Goal: Transaction & Acquisition: Purchase product/service

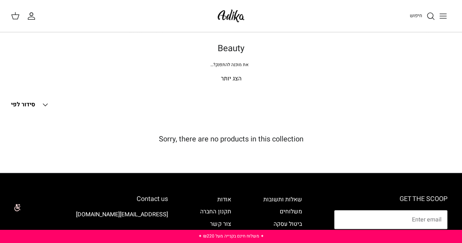
click at [445, 19] on icon "Toggle menu" at bounding box center [442, 16] width 9 height 9
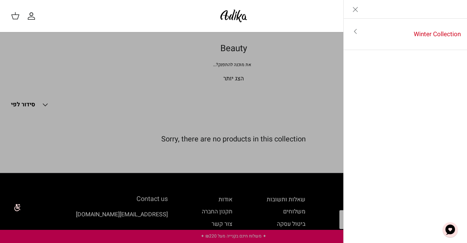
click at [443, 132] on div "Left Winter Collection Toggle menu לכל הפריטים" at bounding box center [405, 121] width 124 height 243
click at [445, 222] on img "צ'אט" at bounding box center [450, 230] width 22 height 22
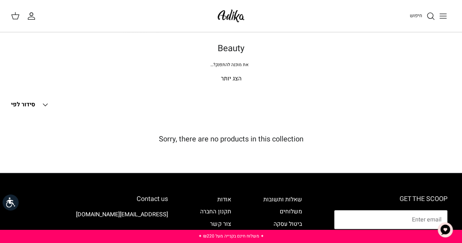
click at [441, 14] on icon "Toggle menu" at bounding box center [442, 16] width 9 height 9
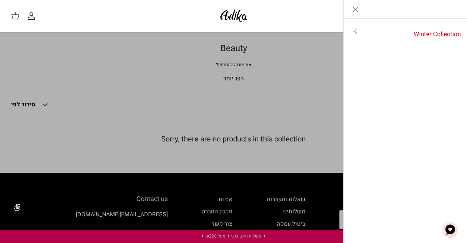
click at [355, 31] on icon "Toggle menu" at bounding box center [355, 31] width 9 height 9
click at [439, 33] on link "לכל הפריטים" at bounding box center [405, 32] width 116 height 18
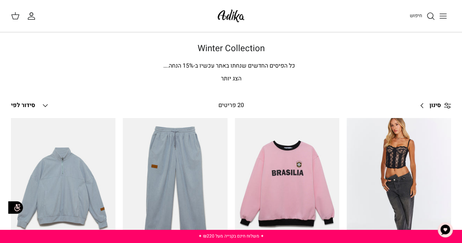
click at [439, 106] on span "סינון" at bounding box center [434, 105] width 11 height 9
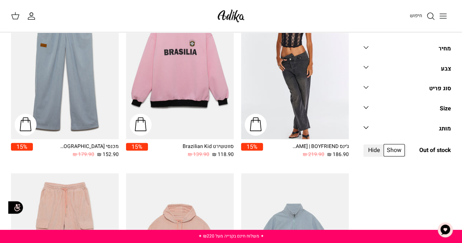
scroll to position [123, 0]
click at [370, 154] on span "Hide" at bounding box center [374, 150] width 19 height 12
click at [383, 146] on input "Hide" at bounding box center [383, 145] width 1 height 1
radio input "true"
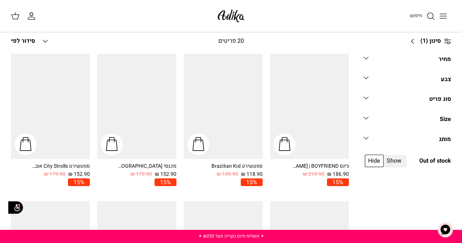
scroll to position [64, 0]
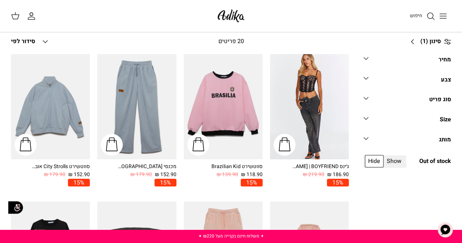
click at [371, 102] on link "סוג פריט Down" at bounding box center [407, 102] width 88 height 16
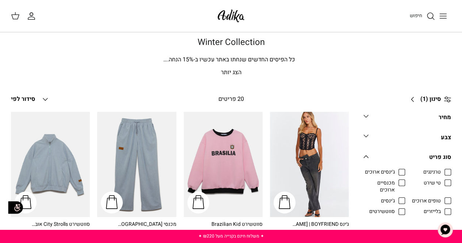
scroll to position [0, 0]
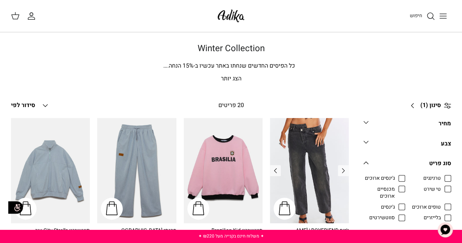
click at [336, 157] on img "ג׳ינס All Or Nothing קריס-קרוס | BOYFRIEND" at bounding box center [309, 170] width 79 height 105
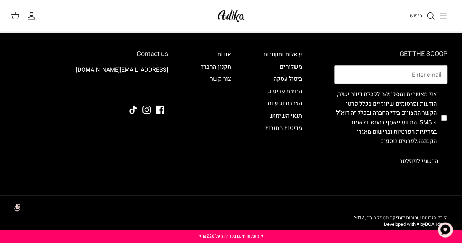
scroll to position [838, 0]
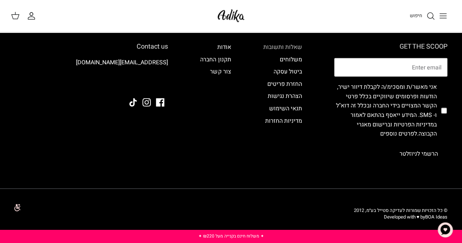
click at [285, 44] on link "שאלות ותשובות" at bounding box center [282, 47] width 39 height 9
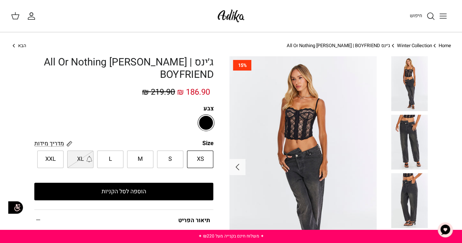
click at [309, 135] on img at bounding box center [302, 166] width 147 height 221
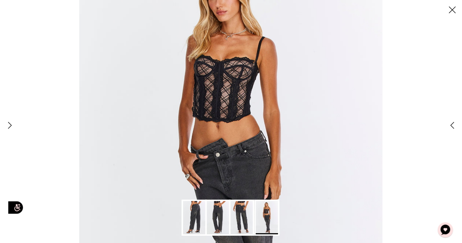
click at [242, 71] on img at bounding box center [230, 177] width 303 height 454
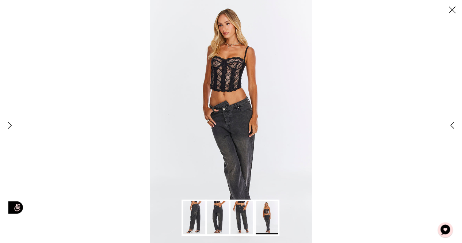
click at [243, 79] on img at bounding box center [231, 121] width 162 height 243
